Goal: Find specific page/section: Find specific page/section

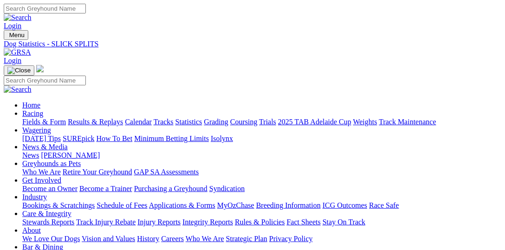
click at [45, 118] on link "Fields & Form" at bounding box center [44, 122] width 44 height 8
select select "QLD"
click at [46, 118] on link "Fields & Form" at bounding box center [44, 122] width 44 height 8
select select "VIC"
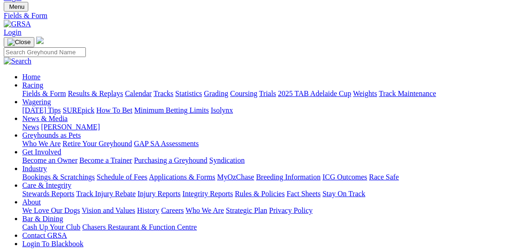
scroll to position [47, 0]
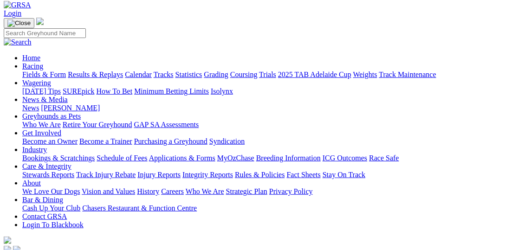
type input "Thursday, 4 Sep 2025"
